Goal: Obtain resource: Download file/media

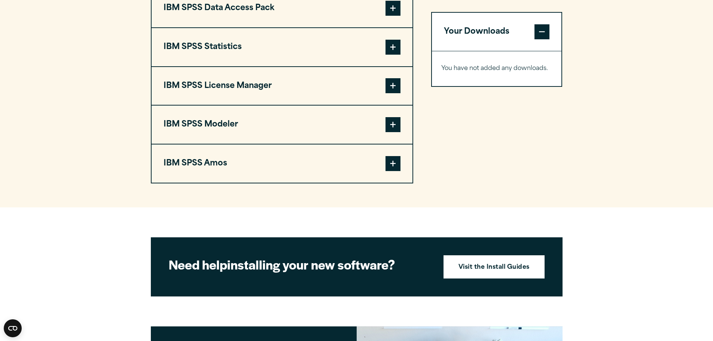
scroll to position [562, 0]
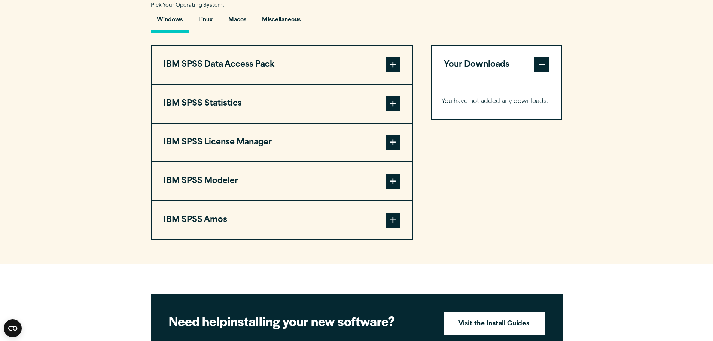
click at [250, 142] on button "IBM SPSS License Manager" at bounding box center [282, 143] width 261 height 38
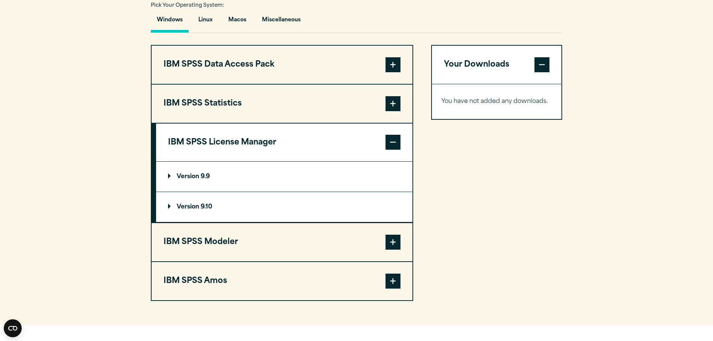
click at [196, 204] on p "Version 9.10" at bounding box center [190, 207] width 44 height 6
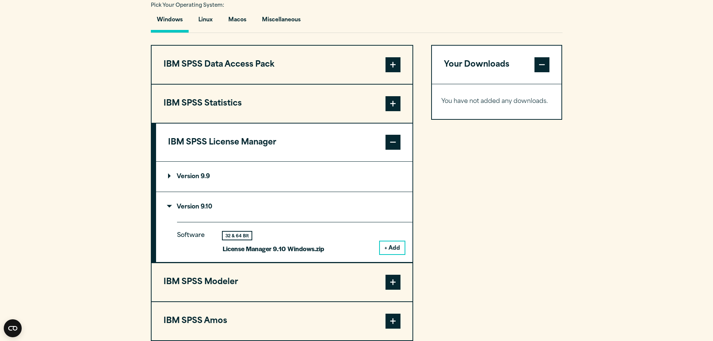
click at [391, 248] on button "+ Add" at bounding box center [392, 248] width 25 height 13
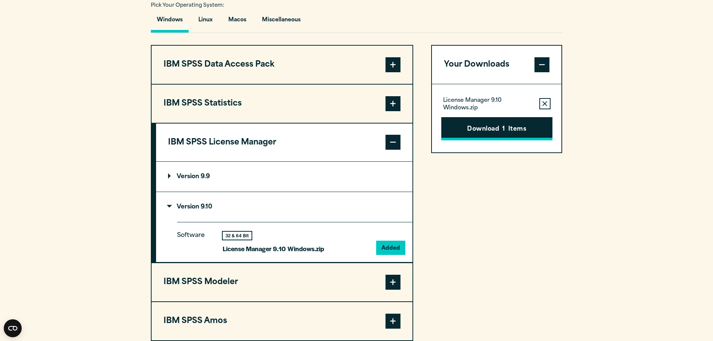
click at [504, 127] on span "1" at bounding box center [504, 130] width 3 height 10
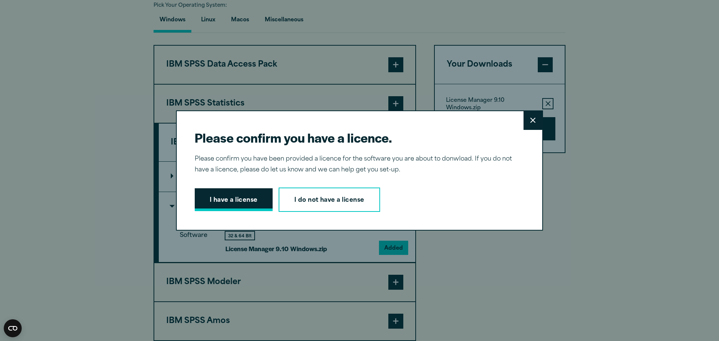
click at [238, 200] on button "I have a license" at bounding box center [234, 199] width 78 height 23
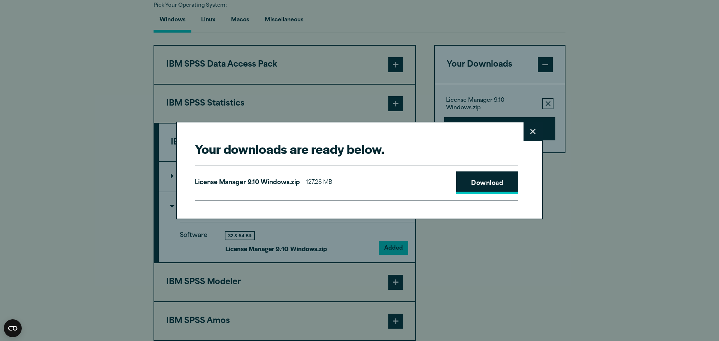
click at [488, 187] on link "Download" at bounding box center [487, 183] width 62 height 23
click at [534, 134] on button "Close" at bounding box center [533, 131] width 19 height 19
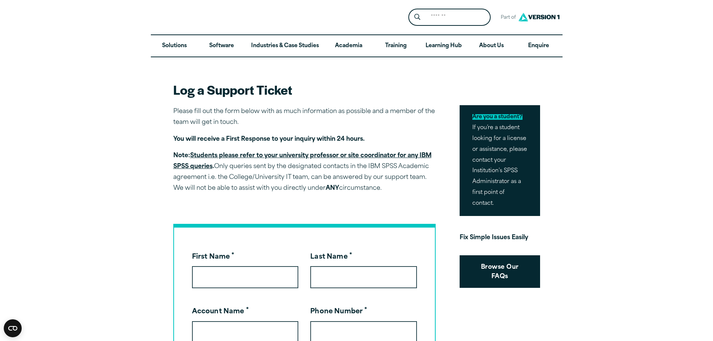
scroll to position [150, 0]
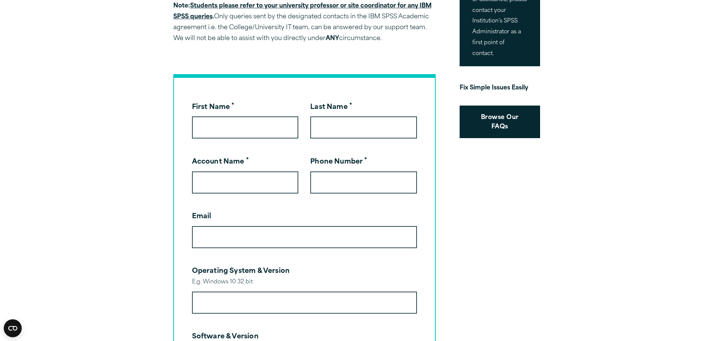
click at [217, 123] on input "First Name *" at bounding box center [245, 127] width 107 height 22
type input "*********"
type input "*******"
type input "**********"
drag, startPoint x: 370, startPoint y: 182, endPoint x: 276, endPoint y: 178, distance: 93.3
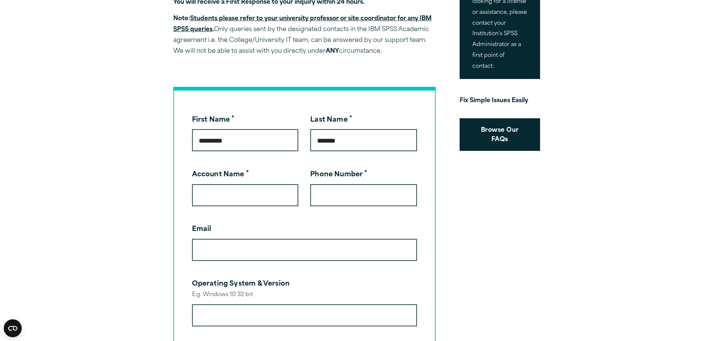
scroll to position [0, 0]
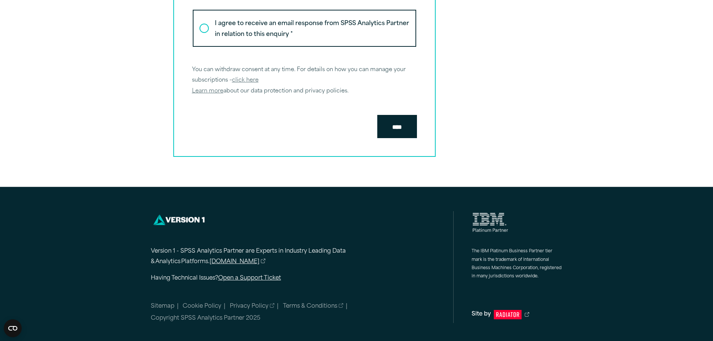
scroll to position [924, 0]
